Goal: Task Accomplishment & Management: Manage account settings

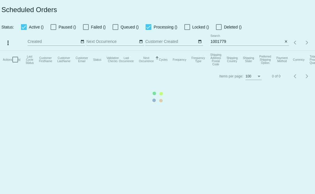
click at [238, 51] on mat-table "Actions Id Last Cycle Status Customer FirstName Customer LastName Customer Emai…" at bounding box center [157, 59] width 315 height 17
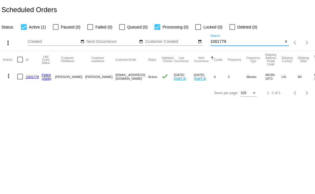
click at [238, 42] on input "1001779" at bounding box center [246, 41] width 72 height 5
paste input "19497"
type input "1019497"
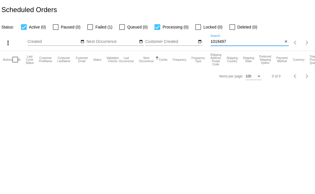
click at [95, 30] on span "Failed (1)" at bounding box center [103, 27] width 17 height 7
click at [90, 30] on input "Failed (1)" at bounding box center [90, 30] width 0 height 0
checkbox input "true"
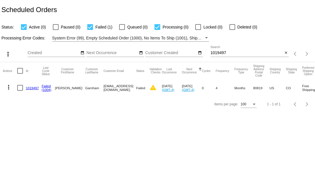
click at [6, 87] on mat-icon "more_vert" at bounding box center [8, 87] width 7 height 7
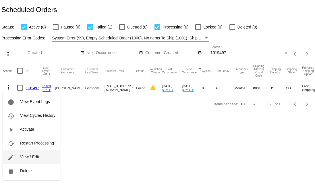
click at [33, 159] on button "edit View / Edit" at bounding box center [31, 157] width 57 height 14
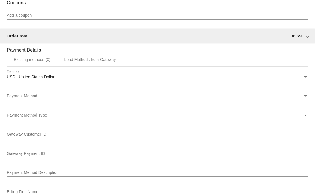
scroll to position [529, 0]
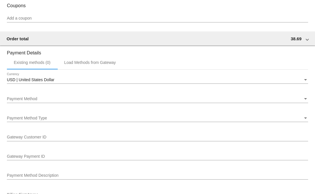
click at [49, 101] on div "Payment Method" at bounding box center [155, 98] width 296 height 5
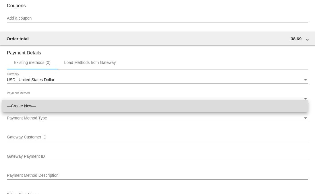
click at [35, 108] on span "—Create New—" at bounding box center [155, 106] width 296 height 12
click at [34, 119] on div "Payment Method Type Payment Method Type" at bounding box center [157, 116] width 301 height 11
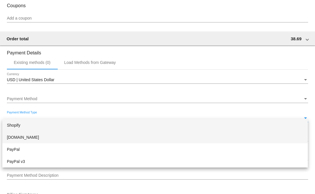
click at [18, 140] on span "Authorize.Net" at bounding box center [155, 137] width 296 height 12
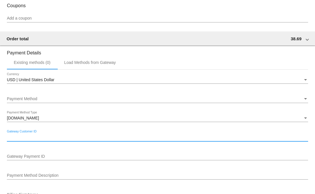
click at [27, 139] on input "Gateway Customer ID" at bounding box center [157, 137] width 301 height 5
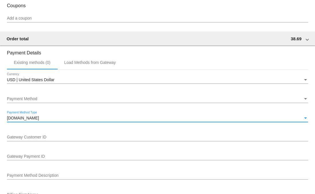
click at [30, 120] on span "Authorize.Net" at bounding box center [23, 117] width 32 height 5
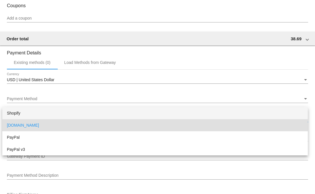
click at [20, 108] on span "Shopify" at bounding box center [155, 113] width 296 height 12
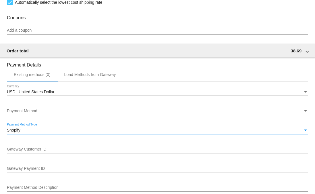
scroll to position [514, 0]
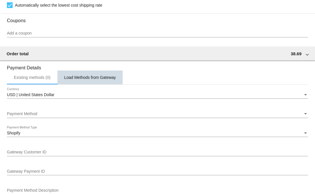
click at [82, 84] on div "Load Methods from Gateway" at bounding box center [89, 77] width 65 height 14
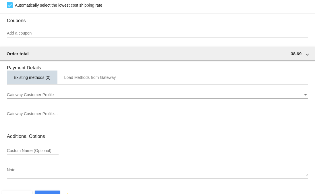
click at [35, 80] on div "Existing methods (0)" at bounding box center [32, 77] width 37 height 5
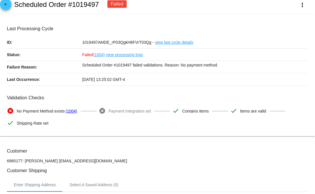
scroll to position [0, 0]
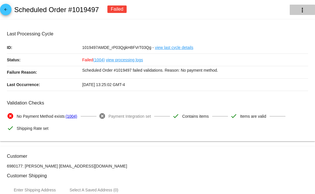
click at [299, 11] on mat-icon "more_vert" at bounding box center [302, 10] width 7 height 7
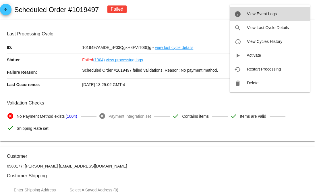
click at [270, 15] on span "View Event Logs" at bounding box center [262, 13] width 30 height 5
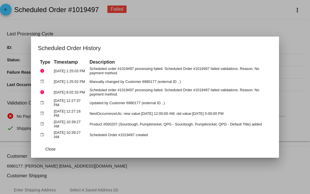
drag, startPoint x: 159, startPoint y: 139, endPoint x: 50, endPoint y: 131, distance: 109.1
click at [50, 131] on table "Type Timestamp Description error Sep 16, 2025, 1:25:03 PM Scheduled order #1019…" at bounding box center [155, 99] width 234 height 82
click at [146, 129] on table "Type Timestamp Description error Sep 16, 2025, 1:25:03 PM Scheduled order #1019…" at bounding box center [155, 99] width 234 height 82
click at [14, 118] on div at bounding box center [155, 97] width 310 height 194
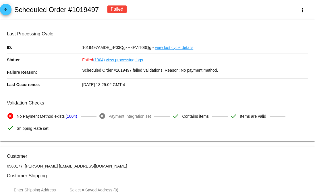
drag, startPoint x: 92, startPoint y: 170, endPoint x: 55, endPoint y: 169, distance: 37.4
click at [55, 168] on p "6980177: Janine Garnham TATES05@aol.com" at bounding box center [157, 165] width 301 height 5
copy p "TATES05@aol.com"
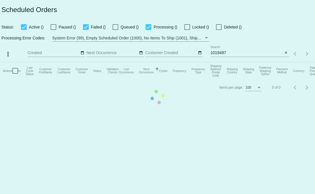
click at [250, 62] on mat-table "Actions Id Last Cycle Status Customer FirstName Customer LastName Customer Emai…" at bounding box center [157, 70] width 315 height 17
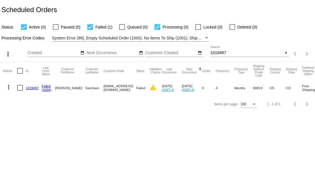
click at [226, 54] on input "1019497" at bounding box center [246, 53] width 72 height 5
paste input "32625"
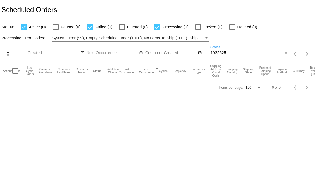
type input "1032625"
